Goal: Information Seeking & Learning: Learn about a topic

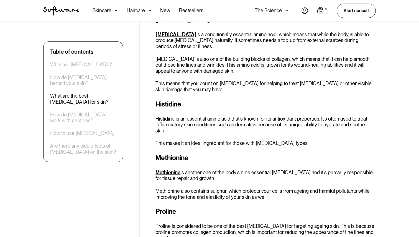
scroll to position [623, 0]
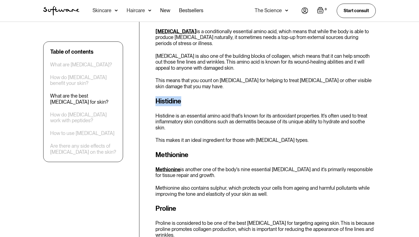
drag, startPoint x: 184, startPoint y: 70, endPoint x: 157, endPoint y: 68, distance: 27.2
click at [157, 96] on h3 "Histidine" at bounding box center [265, 101] width 220 height 10
copy h3 "Histidine"
drag, startPoint x: 191, startPoint y: 117, endPoint x: 155, endPoint y: 115, distance: 35.2
click at [155, 150] on h3 "Methionine" at bounding box center [265, 155] width 220 height 10
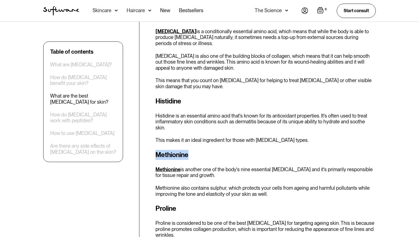
copy h3 "Methionine"
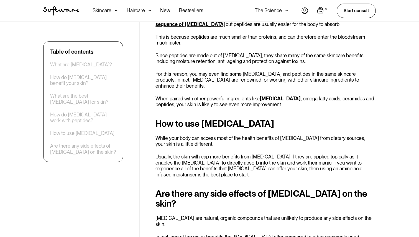
scroll to position [1118, 0]
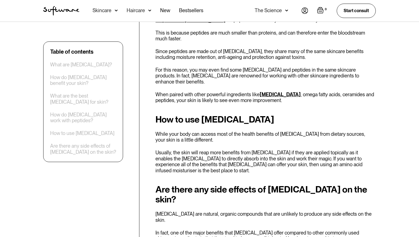
click at [343, 150] on p "Usually, the skin will reap more benefits from [MEDICAL_DATA] if they are appli…" at bounding box center [265, 162] width 220 height 24
drag, startPoint x: 343, startPoint y: 104, endPoint x: 284, endPoint y: 101, distance: 59.3
click at [284, 150] on p "Usually, the skin will reap more benefits from [MEDICAL_DATA] if they are appli…" at bounding box center [265, 162] width 220 height 24
copy p "amino acid infused moisturiser"
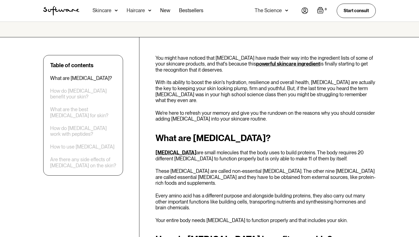
scroll to position [176, 0]
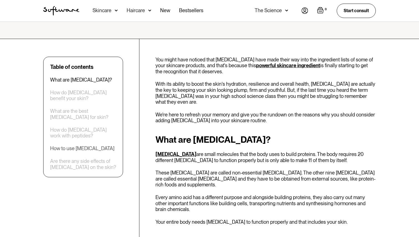
click at [75, 146] on div "How to use [MEDICAL_DATA]" at bounding box center [82, 149] width 64 height 6
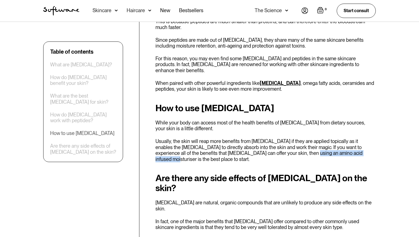
scroll to position [1130, 0]
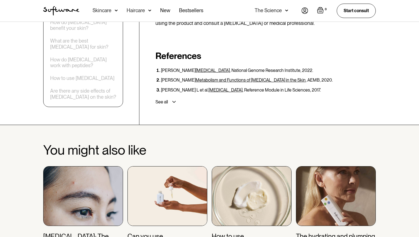
scroll to position [1377, 0]
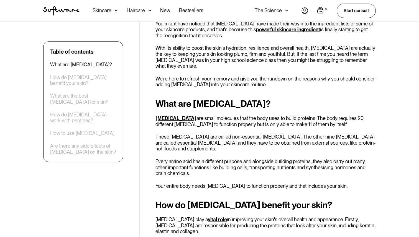
scroll to position [215, 0]
